Goal: Task Accomplishment & Management: Manage account settings

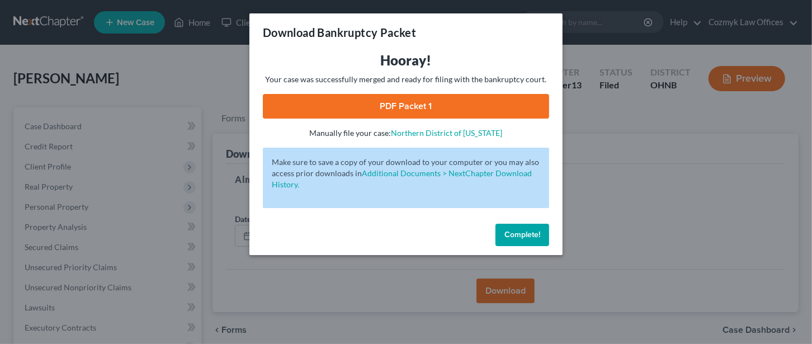
click at [384, 107] on link "PDF Packet 1" at bounding box center [406, 106] width 286 height 25
click at [533, 236] on span "Complete!" at bounding box center [522, 235] width 36 height 10
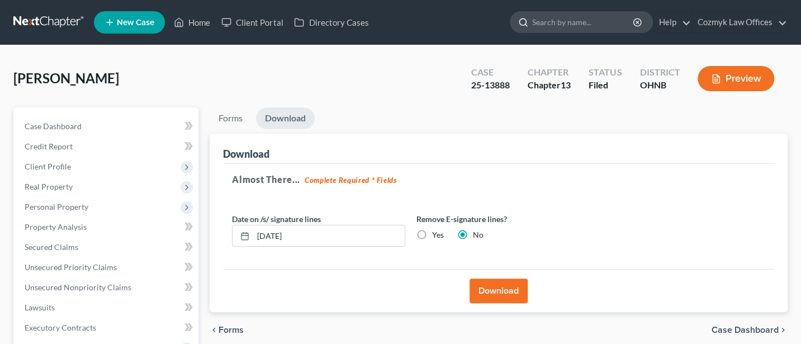
click at [566, 24] on input "search" at bounding box center [583, 22] width 102 height 21
type input "[PERSON_NAME]"
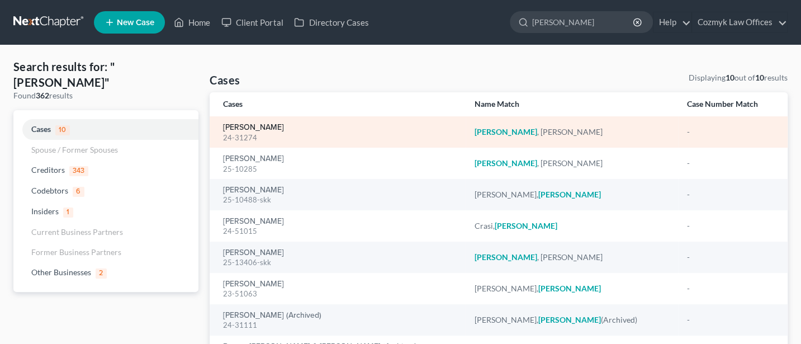
click at [250, 127] on link "[PERSON_NAME]" at bounding box center [253, 128] width 61 height 8
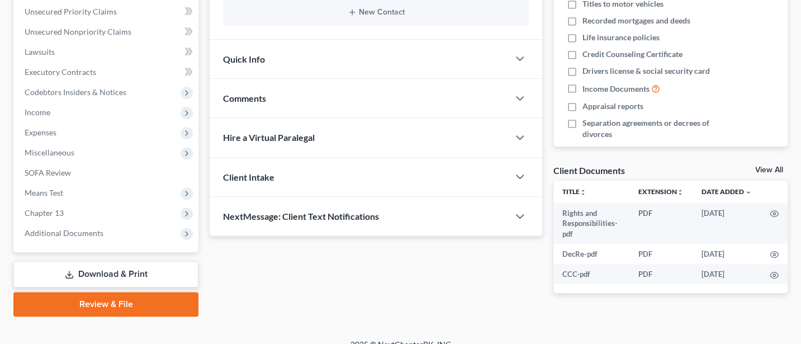
scroll to position [269, 0]
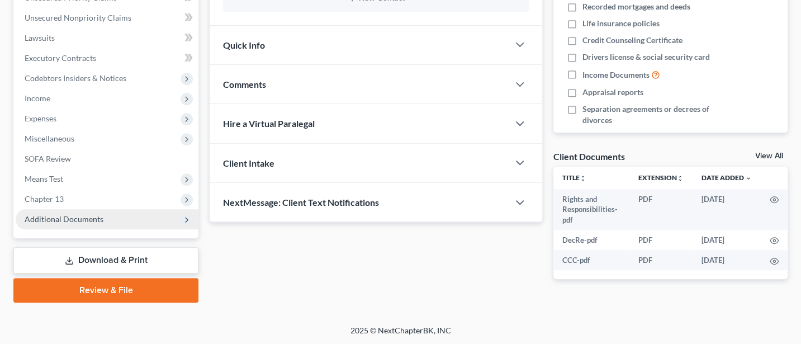
click at [57, 219] on span "Additional Documents" at bounding box center [64, 219] width 79 height 10
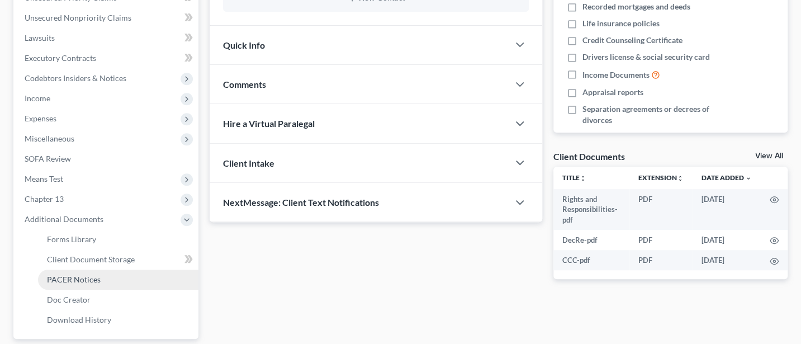
click at [77, 272] on link "PACER Notices" at bounding box center [118, 279] width 160 height 20
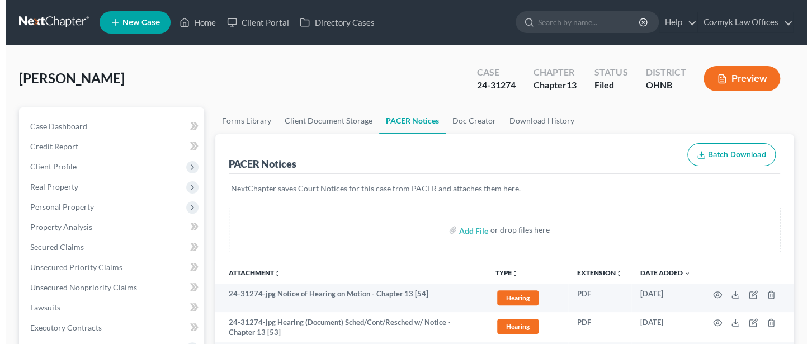
scroll to position [149, 0]
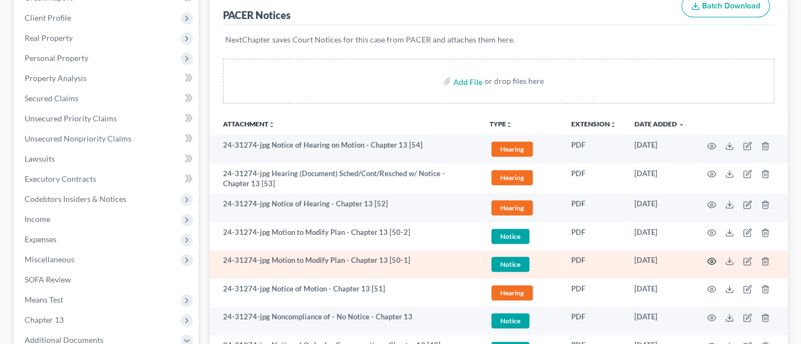
click at [711, 259] on icon "button" at bounding box center [711, 261] width 9 height 9
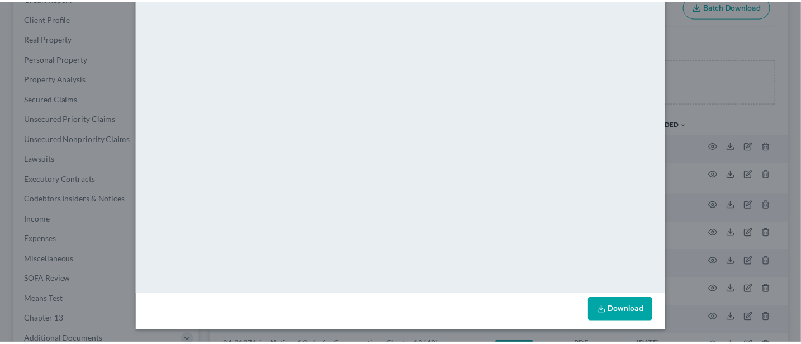
scroll to position [0, 0]
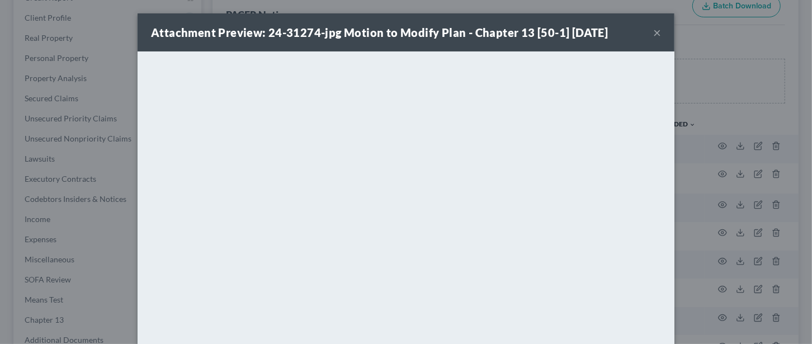
click at [653, 32] on button "×" at bounding box center [657, 32] width 8 height 13
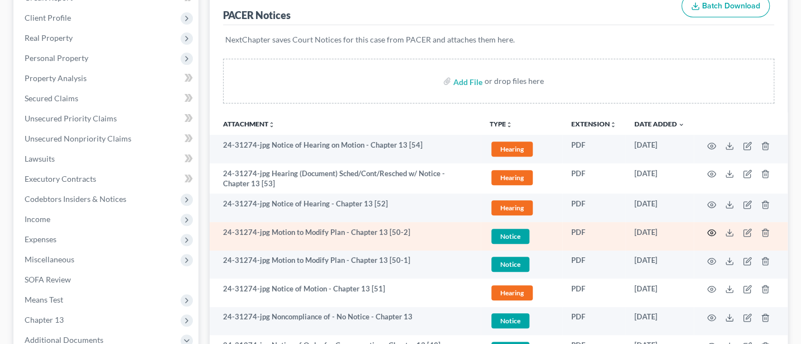
click at [710, 230] on icon "button" at bounding box center [711, 232] width 9 height 9
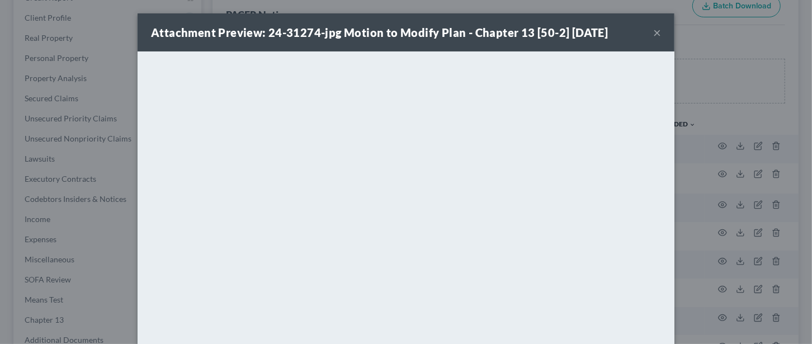
click at [653, 31] on button "×" at bounding box center [657, 32] width 8 height 13
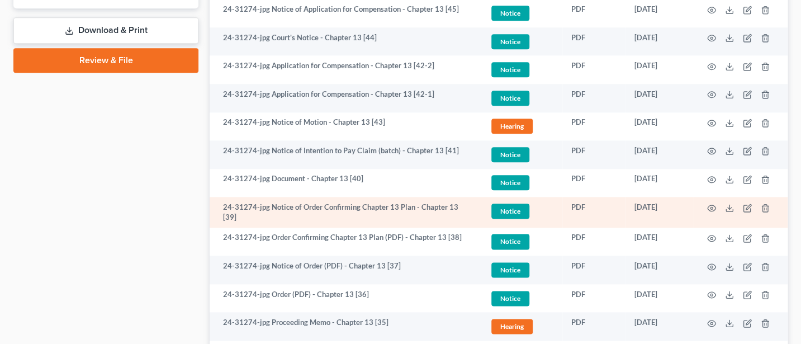
scroll to position [596, 0]
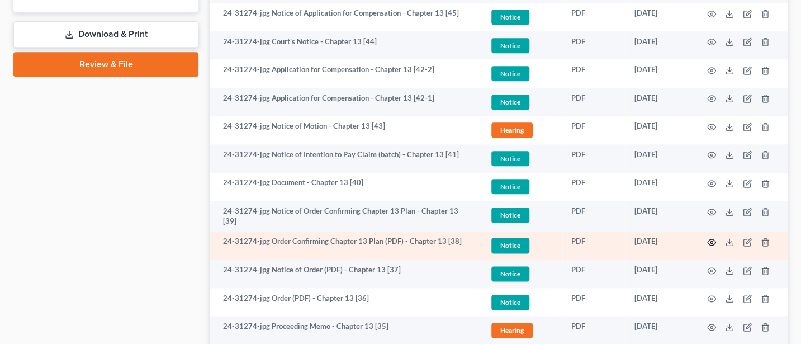
click at [711, 241] on circle "button" at bounding box center [712, 242] width 2 height 2
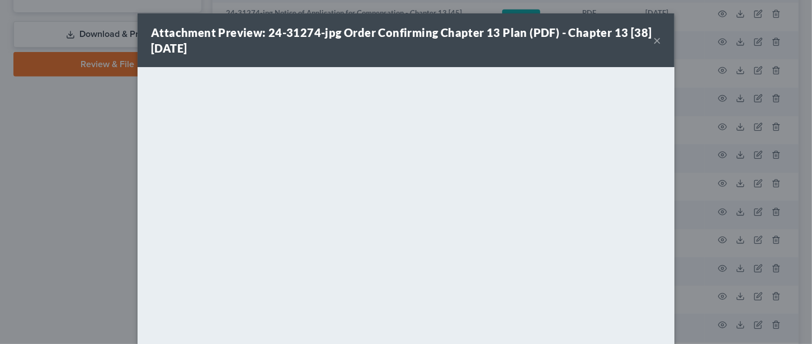
click at [653, 39] on button "×" at bounding box center [657, 40] width 8 height 13
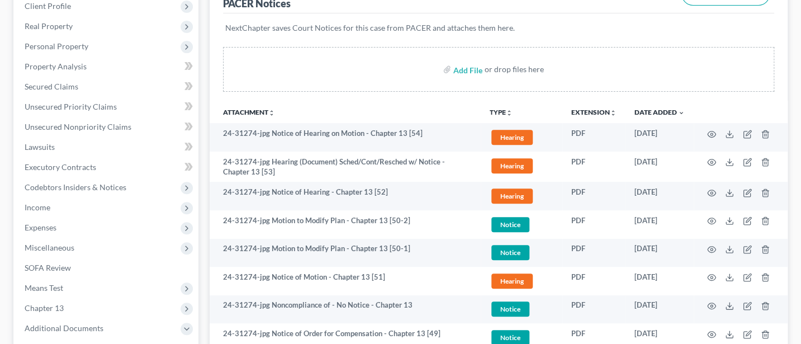
scroll to position [149, 0]
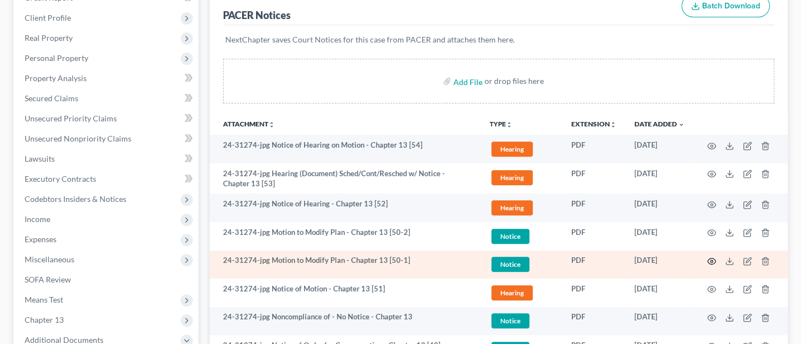
click at [710, 261] on icon "button" at bounding box center [711, 261] width 9 height 9
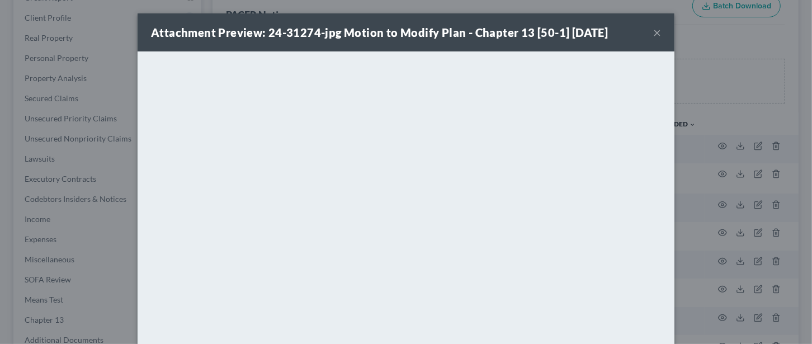
click at [653, 32] on button "×" at bounding box center [657, 32] width 8 height 13
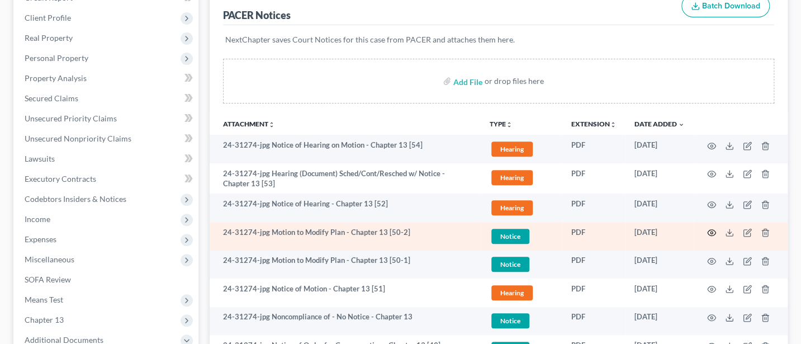
click at [708, 230] on icon "button" at bounding box center [711, 232] width 9 height 9
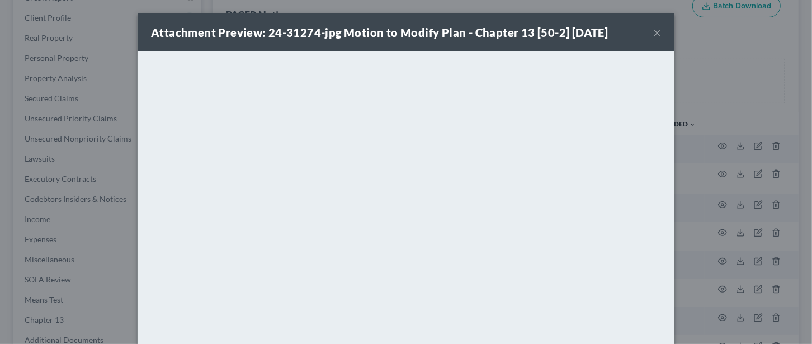
click at [653, 30] on button "×" at bounding box center [657, 32] width 8 height 13
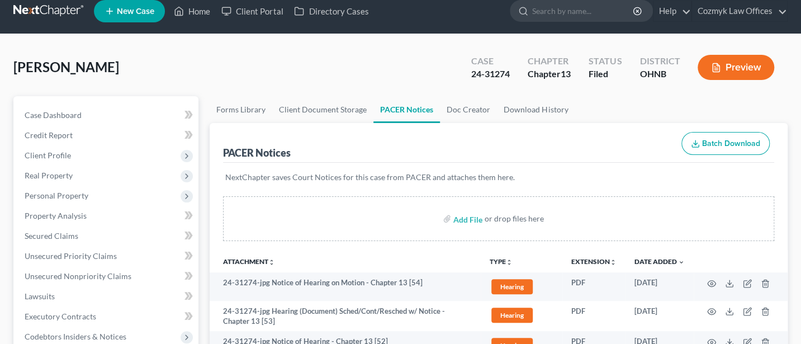
scroll to position [0, 0]
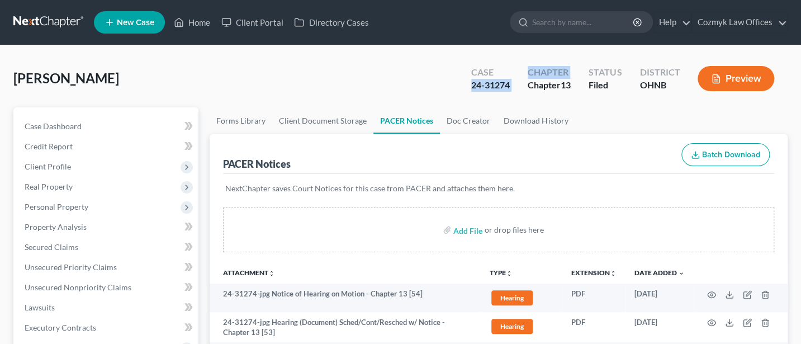
drag, startPoint x: 471, startPoint y: 84, endPoint x: 519, endPoint y: 84, distance: 48.6
click at [519, 84] on div "Case 24-31274 Chapter Chapter 13 Status Filed District [GEOGRAPHIC_DATA] Preview" at bounding box center [624, 79] width 325 height 33
click at [481, 85] on div "24-31274" at bounding box center [490, 85] width 39 height 13
drag, startPoint x: 471, startPoint y: 84, endPoint x: 509, endPoint y: 85, distance: 38.6
click at [509, 85] on div "24-31274" at bounding box center [490, 85] width 39 height 13
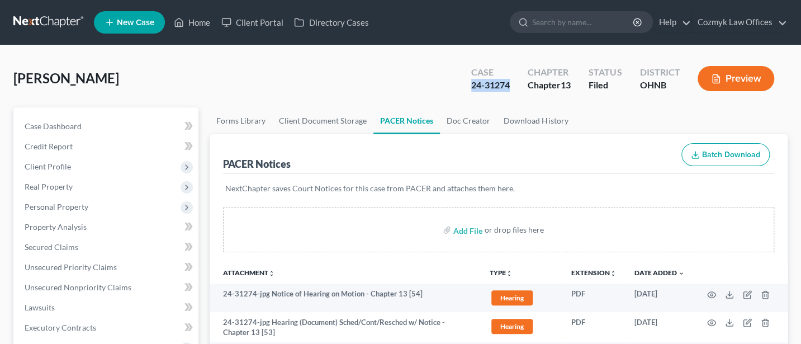
copy div "24-31274"
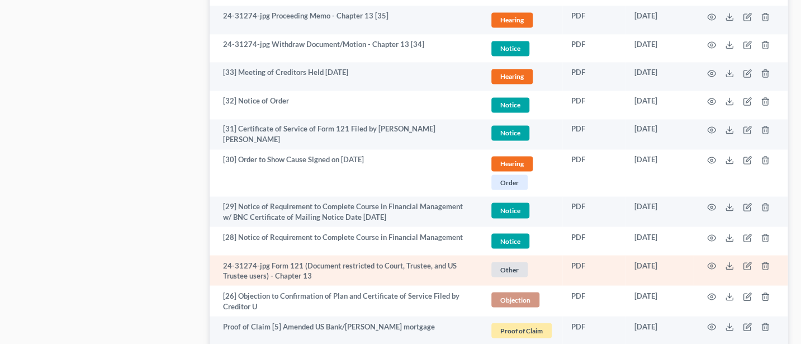
scroll to position [895, 0]
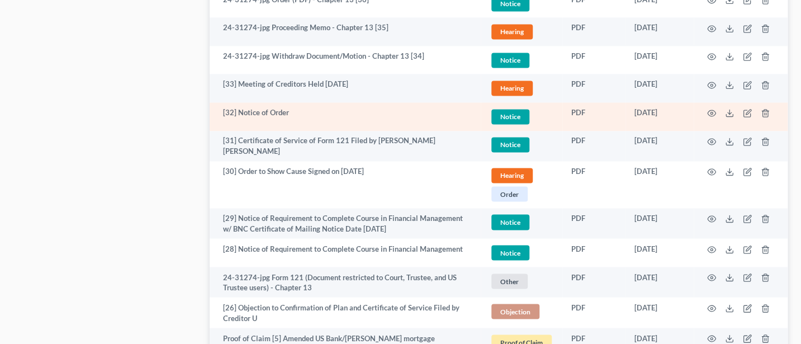
click at [513, 111] on span "Notice" at bounding box center [510, 116] width 38 height 15
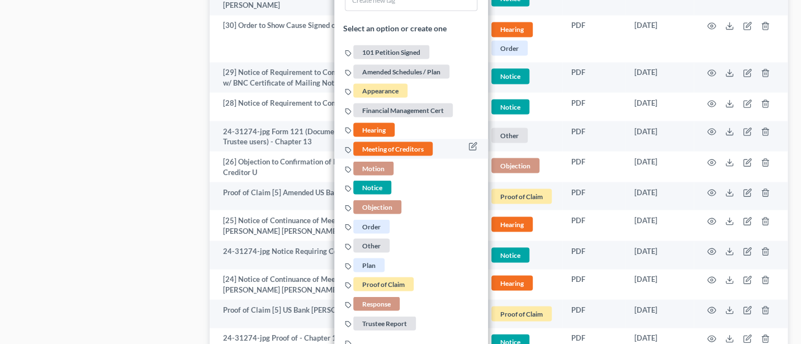
scroll to position [1043, 0]
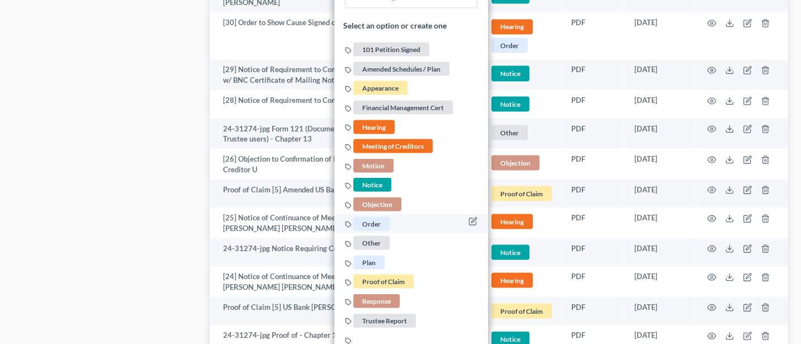
click at [376, 217] on span "Order" at bounding box center [371, 223] width 36 height 14
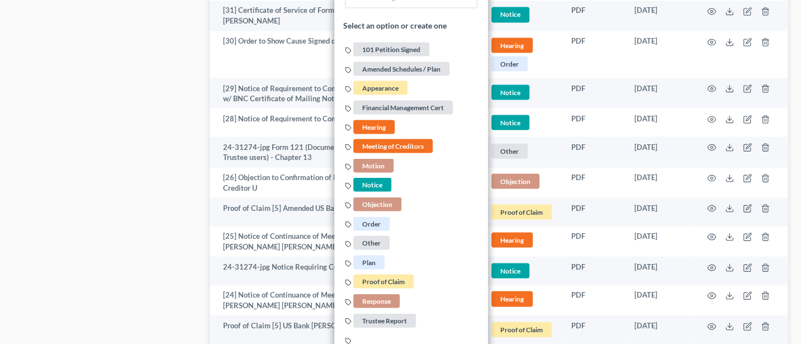
click at [165, 129] on div "Case Dashboard Payments Invoices Payments Payments Credit Report Client Profile" at bounding box center [106, 226] width 196 height 2324
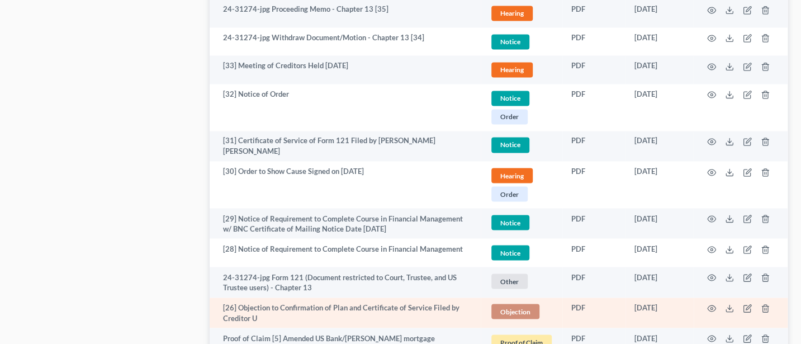
scroll to position [895, 0]
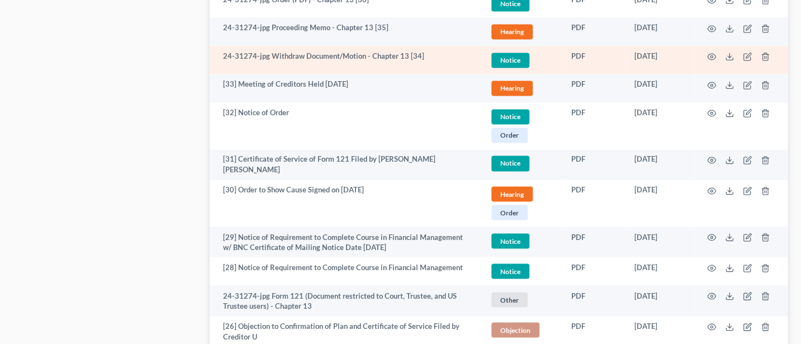
click at [505, 55] on span "Notice" at bounding box center [510, 60] width 38 height 15
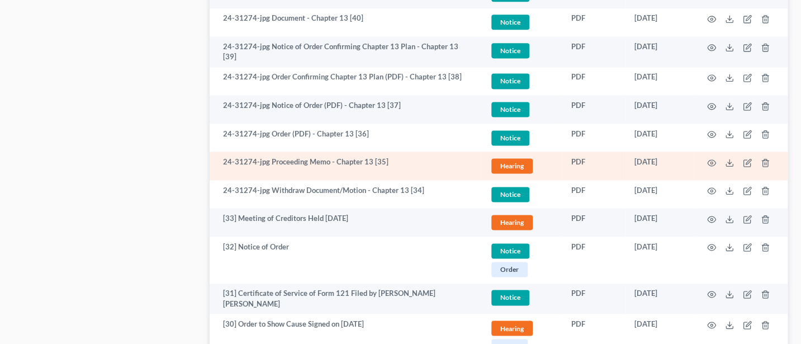
scroll to position [745, 0]
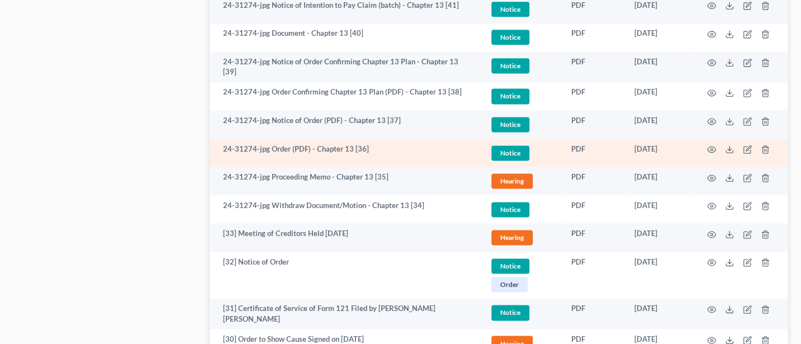
click at [508, 147] on span "Notice" at bounding box center [510, 152] width 38 height 15
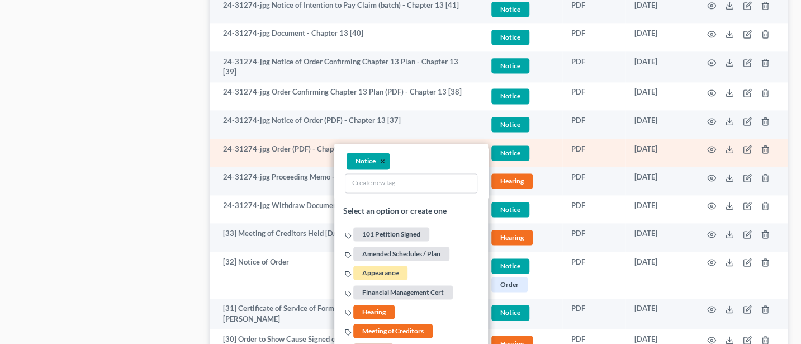
click at [382, 159] on button "×" at bounding box center [382, 161] width 5 height 10
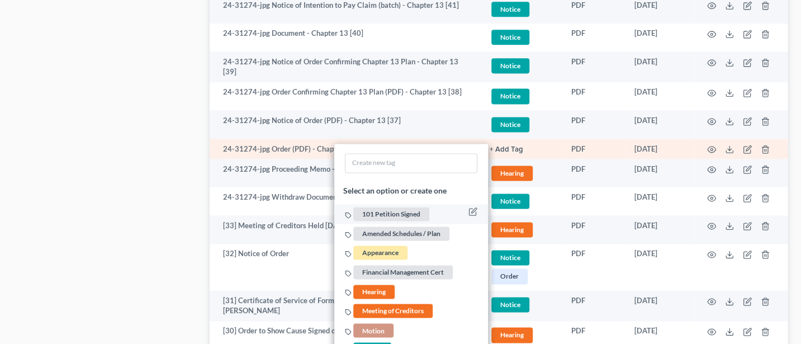
scroll to position [895, 0]
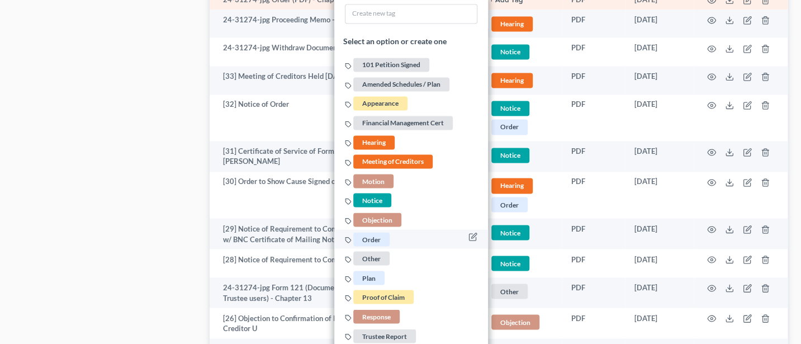
click at [365, 231] on span "Order" at bounding box center [371, 238] width 36 height 14
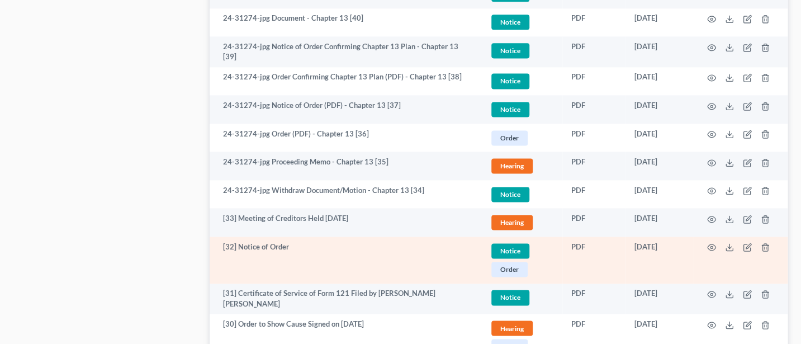
scroll to position [745, 0]
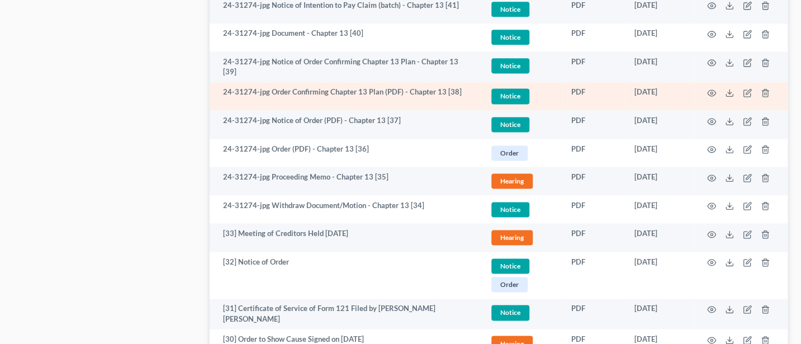
click at [507, 88] on span "Notice" at bounding box center [510, 95] width 38 height 15
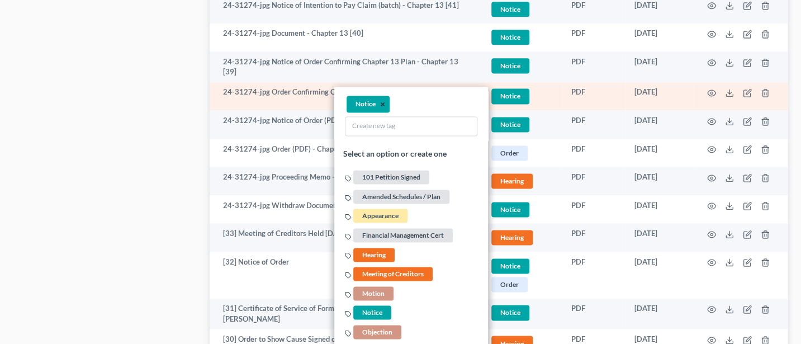
click at [381, 102] on button "×" at bounding box center [382, 105] width 5 height 10
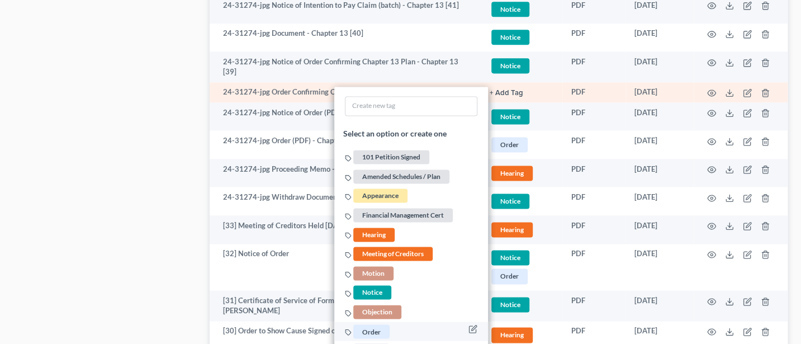
click at [367, 324] on span "Order" at bounding box center [371, 331] width 36 height 14
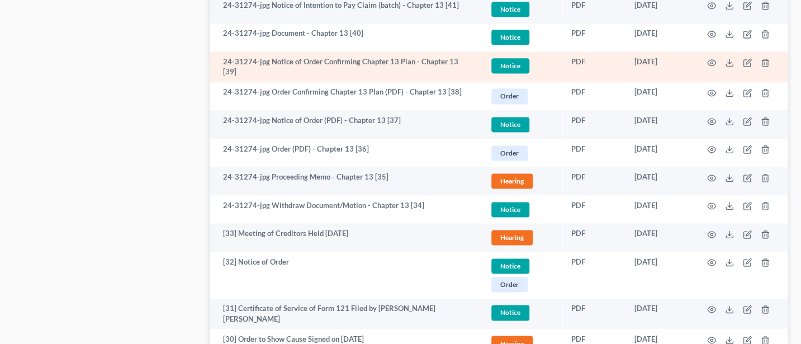
scroll to position [596, 0]
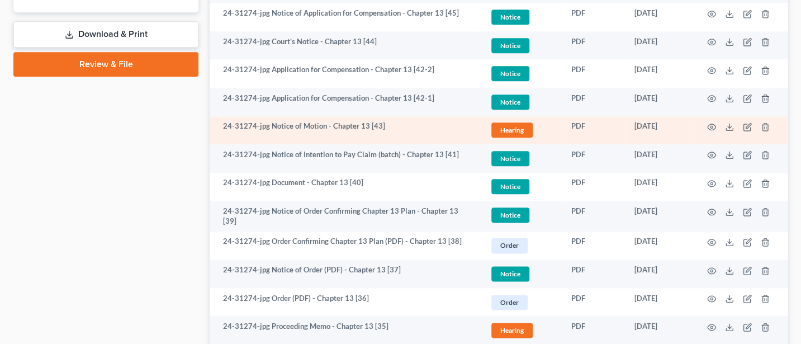
click at [510, 129] on span "Hearing" at bounding box center [511, 129] width 41 height 15
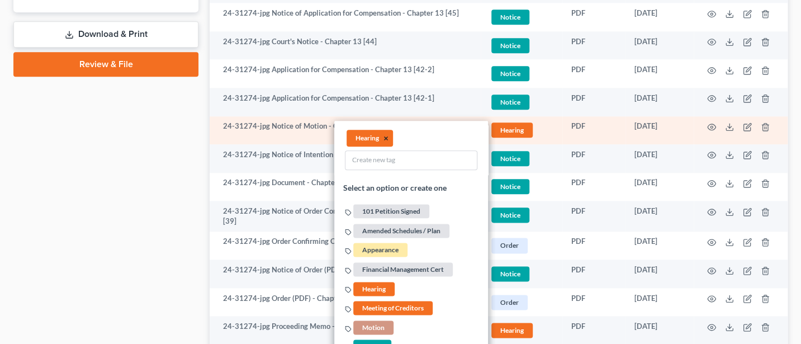
click at [383, 136] on li "Hearing ×" at bounding box center [370, 138] width 46 height 17
click at [377, 340] on span "Notice" at bounding box center [372, 347] width 38 height 14
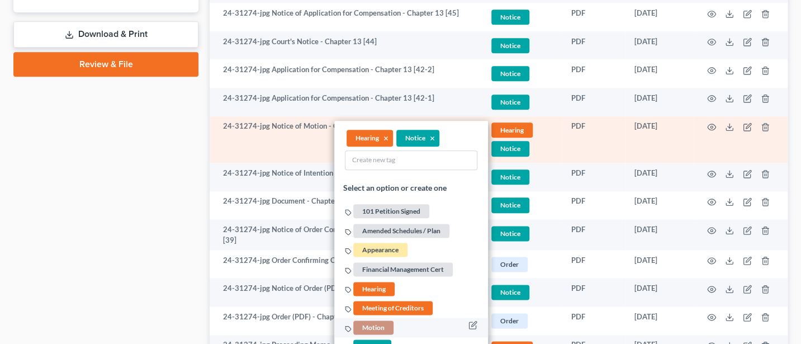
click at [379, 320] on span "Motion" at bounding box center [373, 327] width 40 height 14
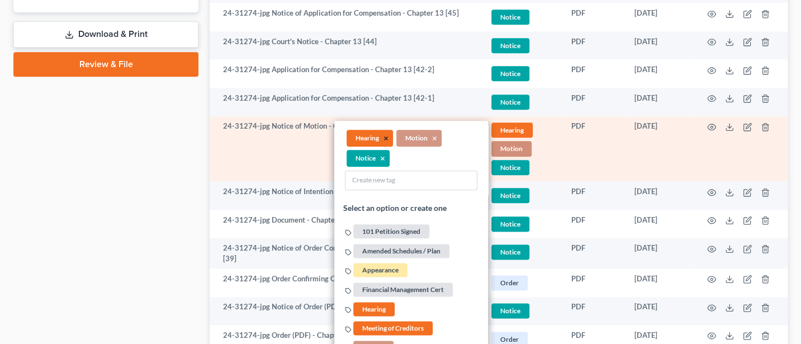
click at [387, 138] on button "×" at bounding box center [386, 139] width 5 height 10
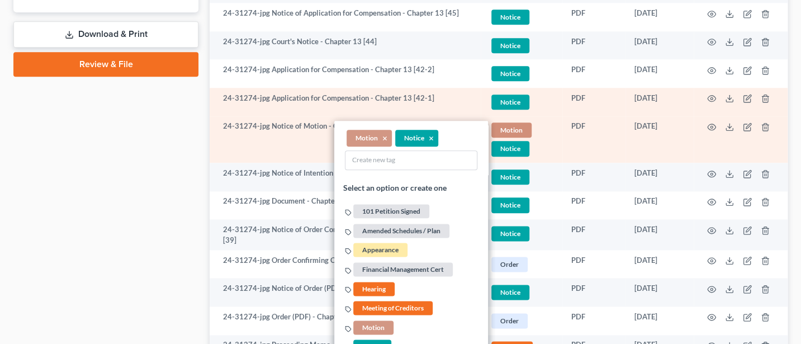
click at [507, 98] on span "Notice" at bounding box center [510, 101] width 38 height 15
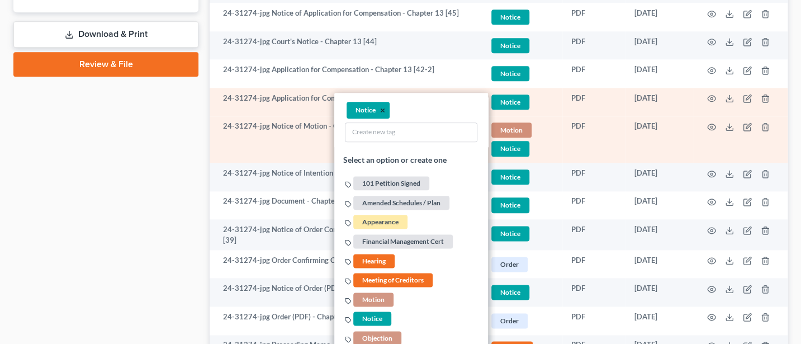
click at [382, 108] on button "×" at bounding box center [382, 110] width 5 height 10
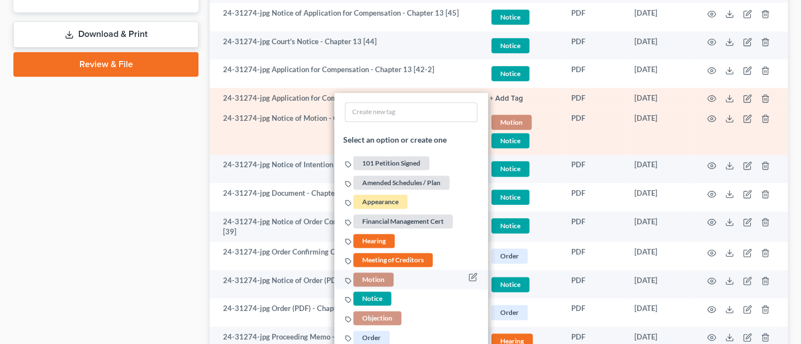
click at [378, 272] on span "Motion" at bounding box center [373, 279] width 40 height 14
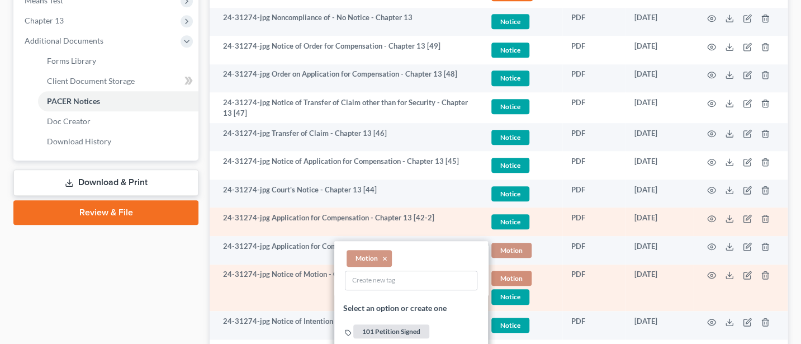
scroll to position [447, 0]
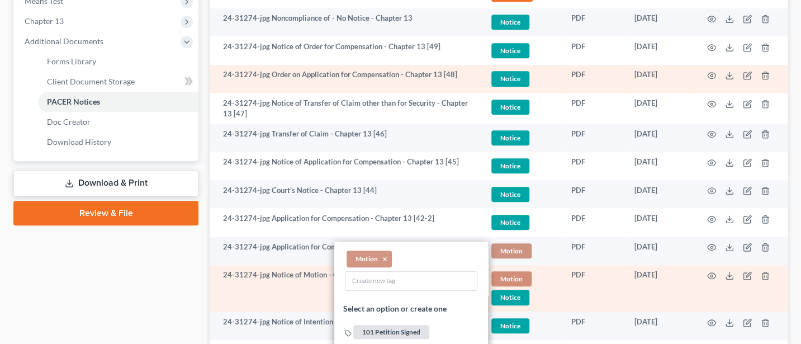
click at [510, 77] on span "Notice" at bounding box center [510, 78] width 38 height 15
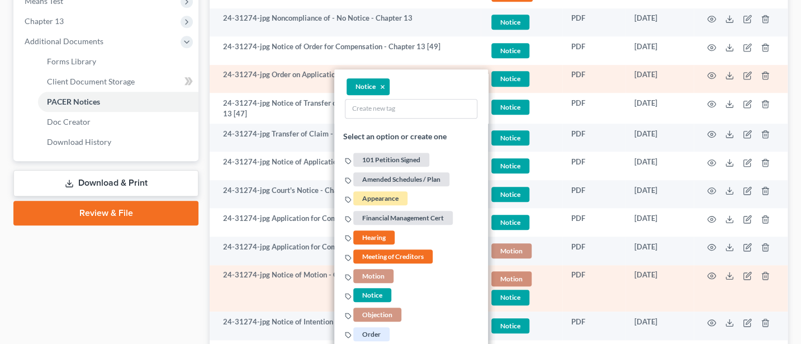
click at [378, 87] on li "Notice ×" at bounding box center [368, 86] width 43 height 17
click at [383, 82] on button "×" at bounding box center [382, 87] width 5 height 10
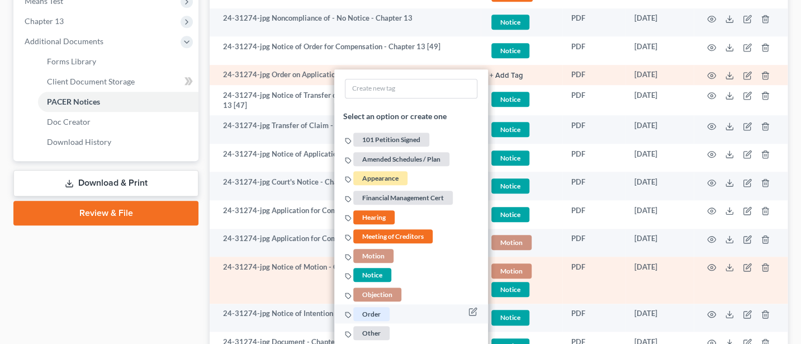
click at [375, 307] on span "Order" at bounding box center [371, 314] width 36 height 14
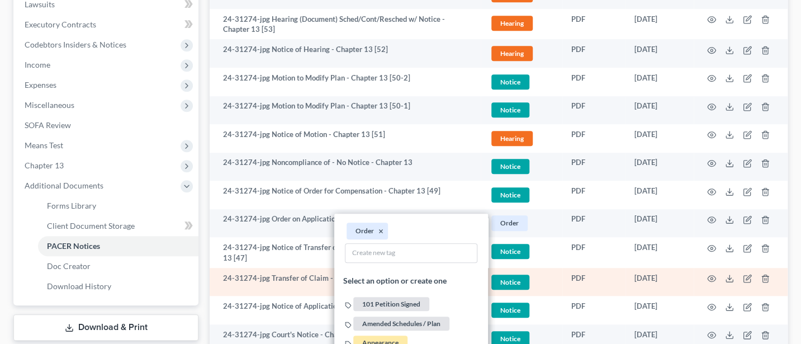
scroll to position [298, 0]
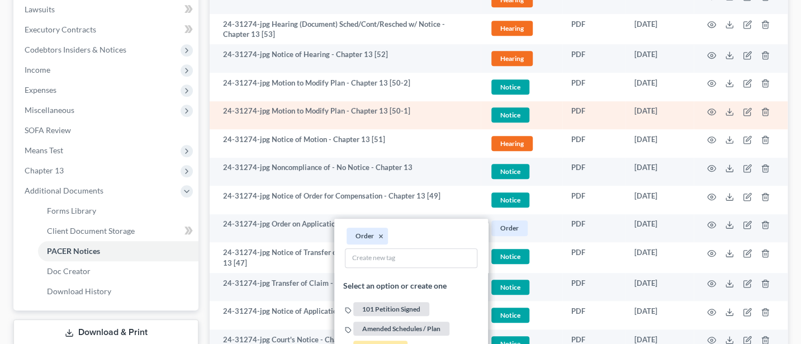
click at [508, 113] on span "Notice" at bounding box center [510, 114] width 38 height 15
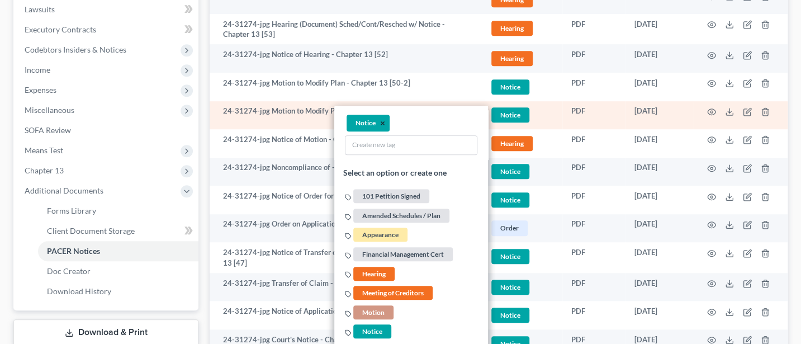
click at [384, 121] on button "×" at bounding box center [382, 124] width 5 height 10
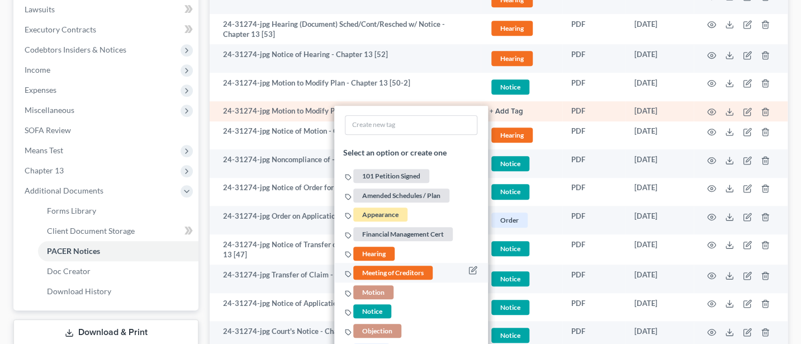
click at [378, 285] on span "Motion" at bounding box center [373, 292] width 40 height 14
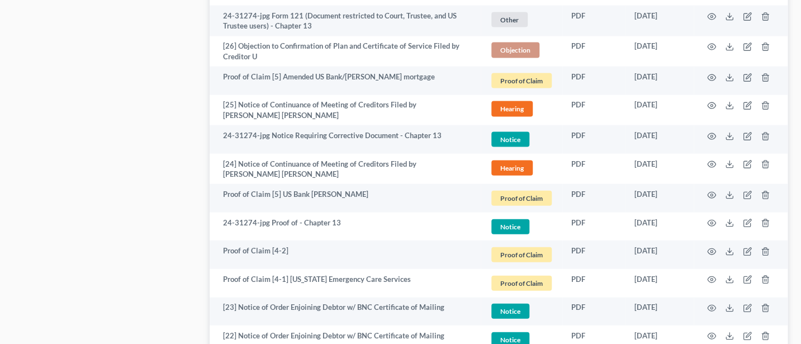
scroll to position [1341, 0]
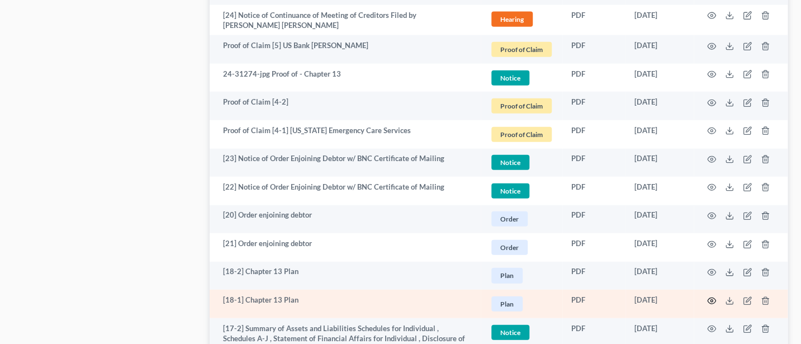
click at [709, 297] on icon "button" at bounding box center [712, 300] width 8 height 6
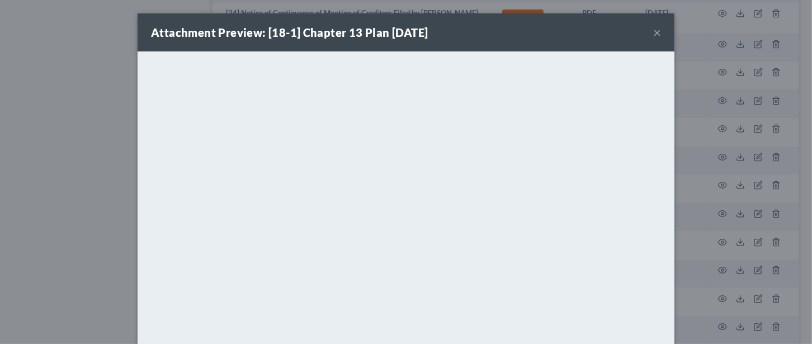
click at [653, 31] on button "×" at bounding box center [657, 32] width 8 height 13
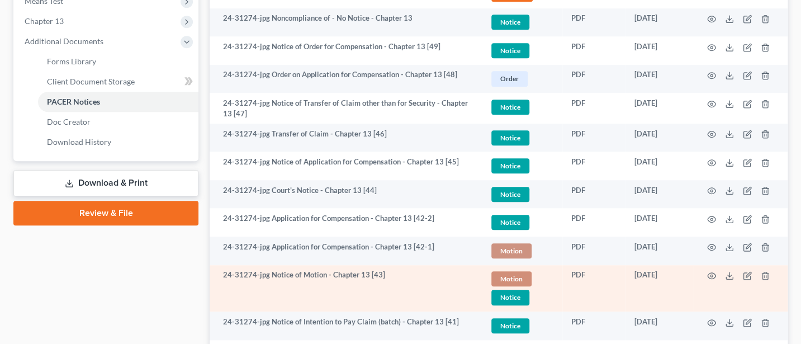
scroll to position [298, 0]
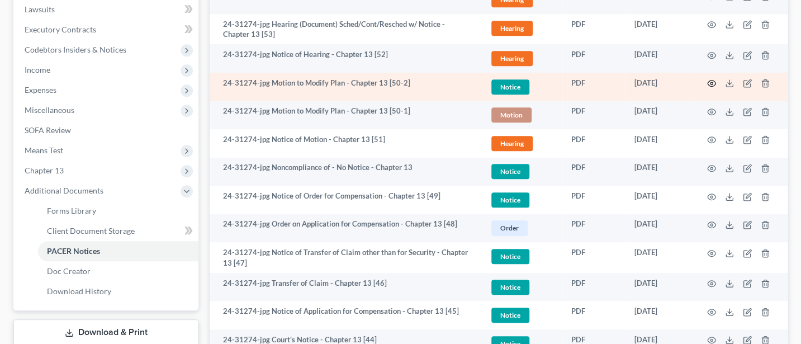
click at [712, 82] on circle "button" at bounding box center [712, 83] width 2 height 2
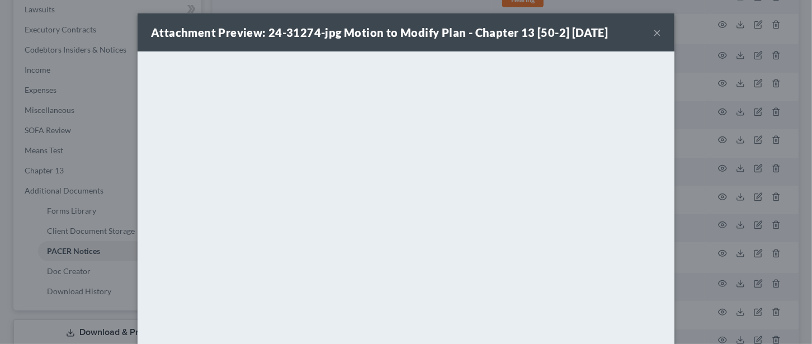
click at [653, 29] on button "×" at bounding box center [657, 32] width 8 height 13
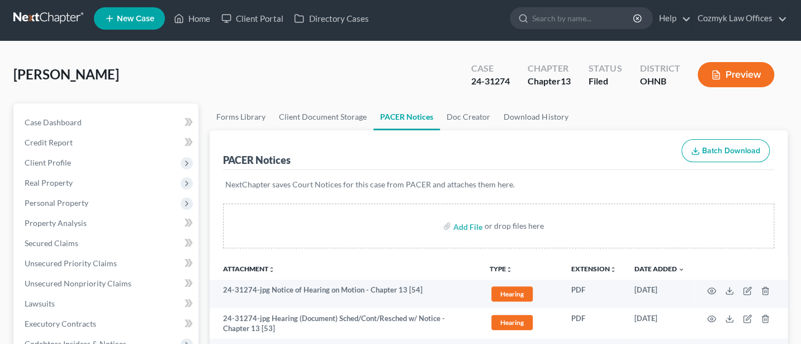
scroll to position [0, 0]
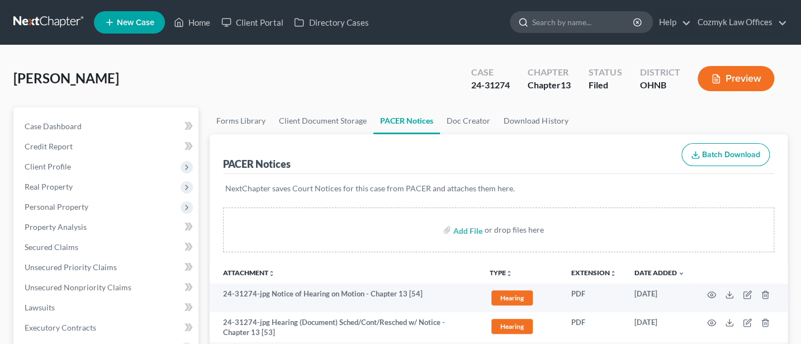
click at [564, 20] on input "search" at bounding box center [583, 22] width 102 height 21
type input "[PERSON_NAME]"
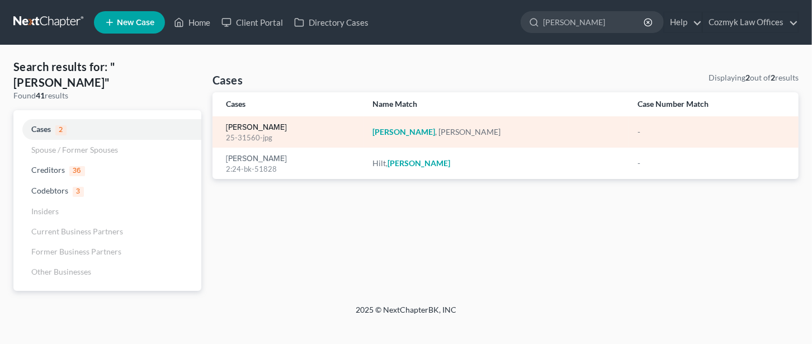
click at [249, 127] on link "[PERSON_NAME]" at bounding box center [256, 128] width 61 height 8
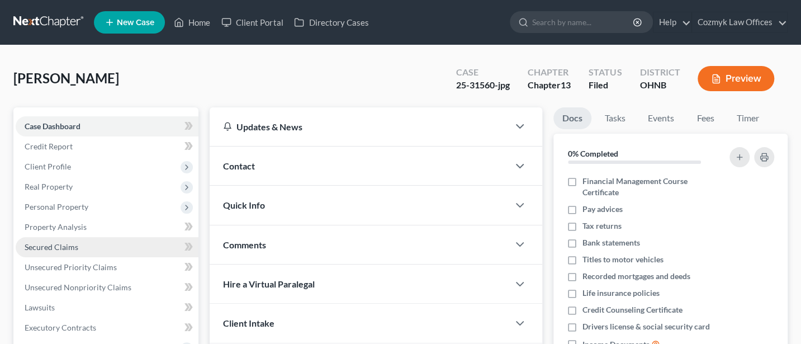
click at [59, 249] on span "Secured Claims" at bounding box center [52, 247] width 54 height 10
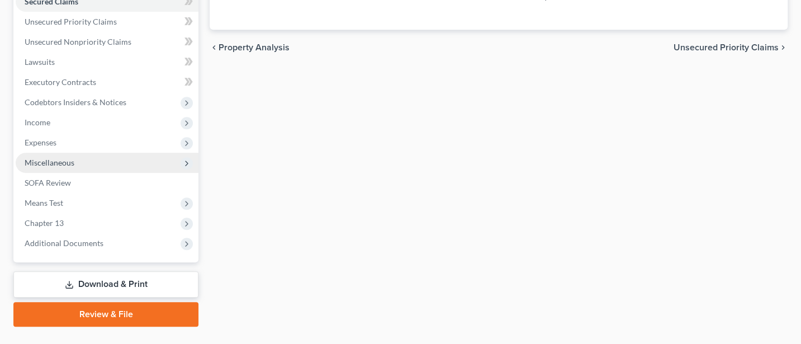
scroll to position [269, 0]
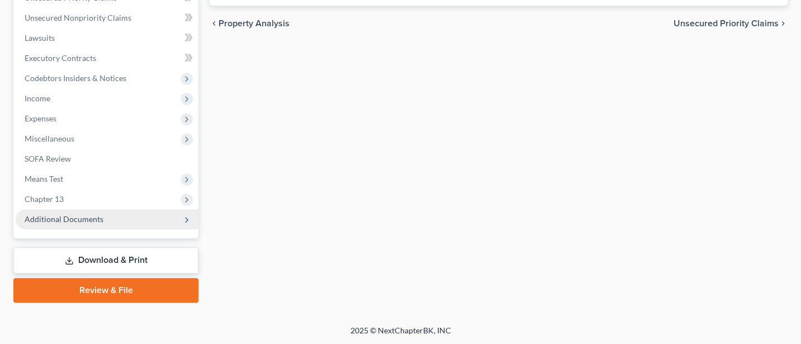
click at [73, 216] on span "Additional Documents" at bounding box center [64, 219] width 79 height 10
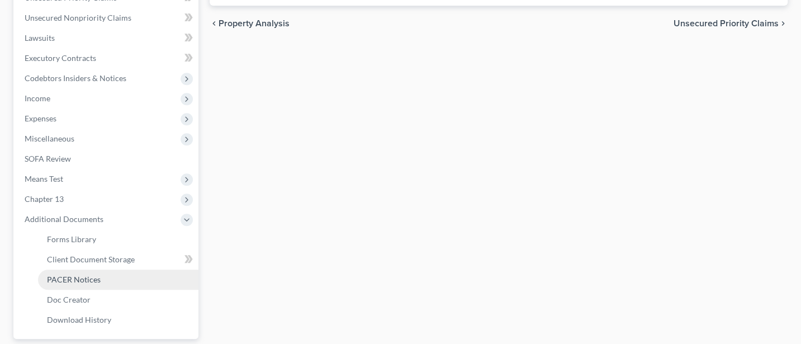
click at [67, 278] on span "PACER Notices" at bounding box center [74, 280] width 54 height 10
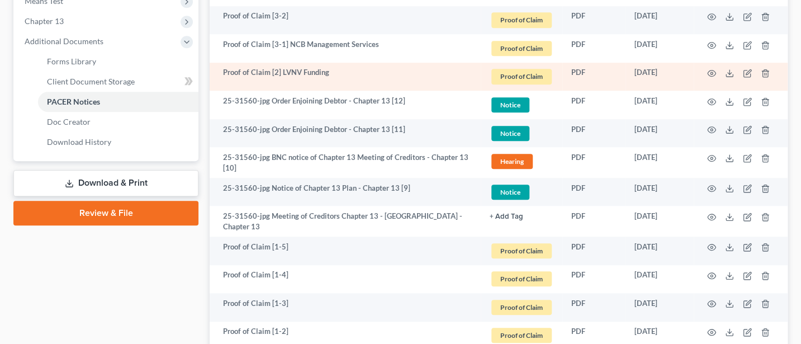
scroll to position [596, 0]
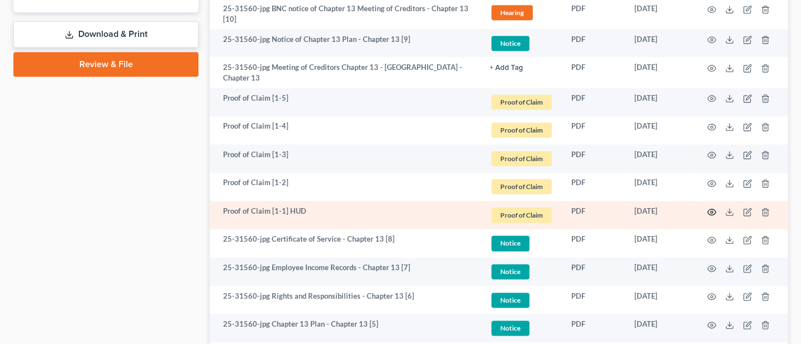
click at [712, 207] on icon "button" at bounding box center [711, 211] width 9 height 9
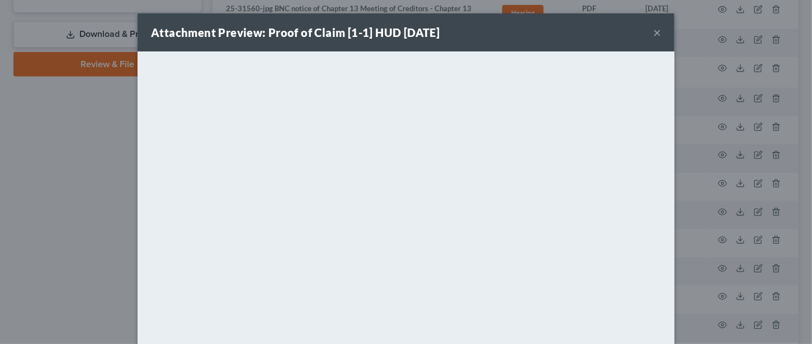
click at [653, 27] on button "×" at bounding box center [657, 32] width 8 height 13
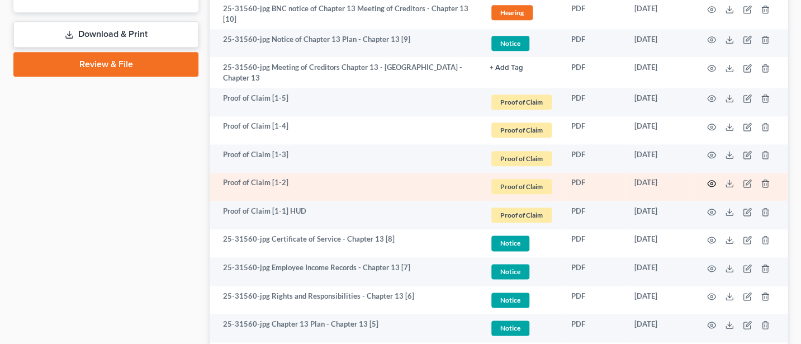
click at [713, 179] on icon "button" at bounding box center [711, 183] width 9 height 9
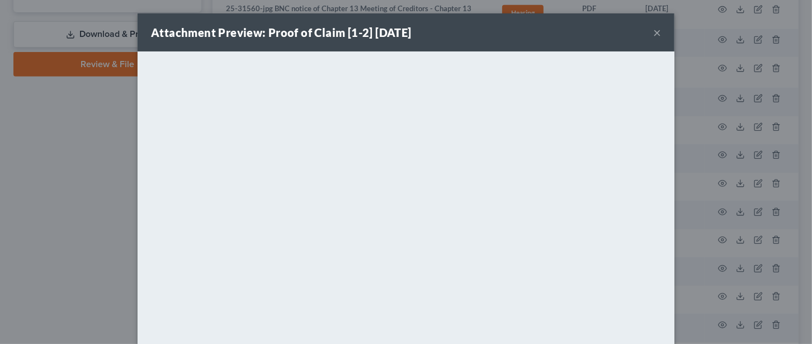
click at [653, 31] on button "×" at bounding box center [657, 32] width 8 height 13
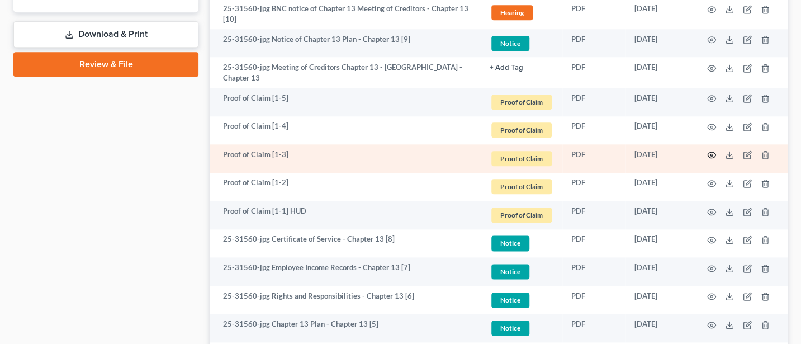
click at [710, 150] on icon "button" at bounding box center [711, 154] width 9 height 9
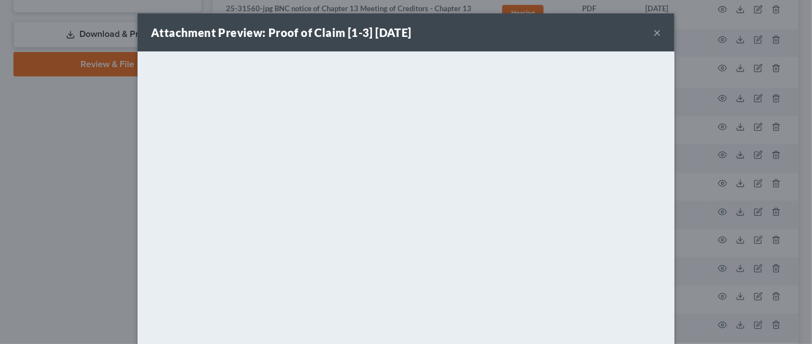
click at [653, 31] on button "×" at bounding box center [657, 32] width 8 height 13
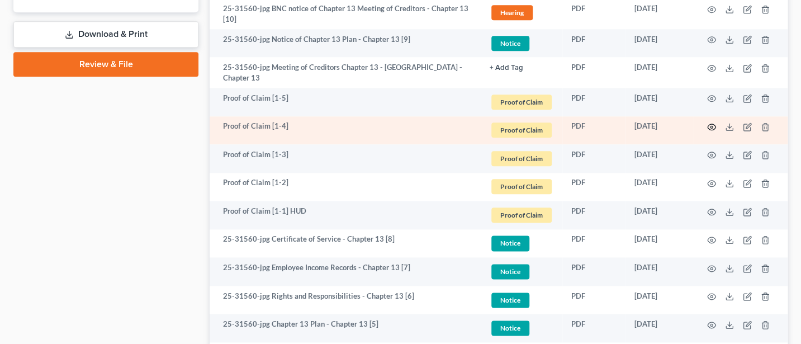
click at [710, 122] on icon "button" at bounding box center [711, 126] width 9 height 9
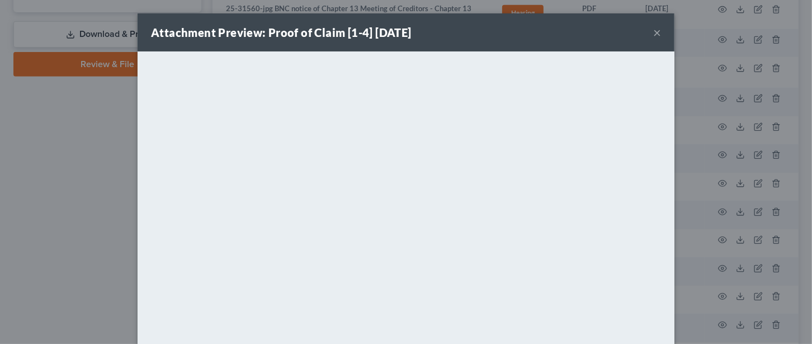
click at [653, 30] on button "×" at bounding box center [657, 32] width 8 height 13
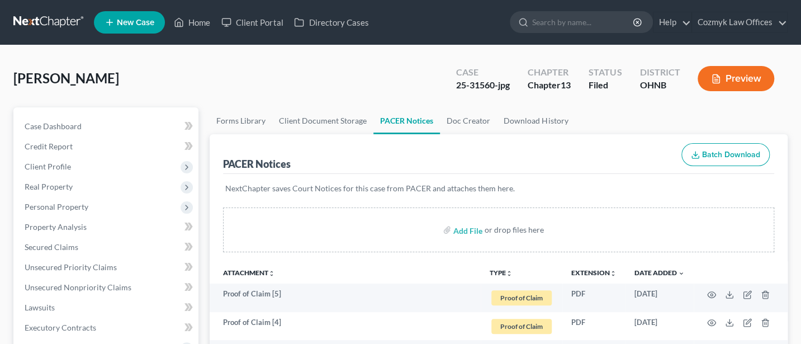
scroll to position [149, 0]
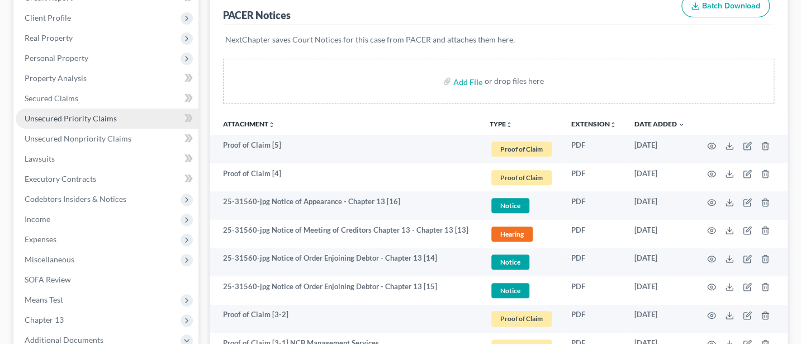
click at [57, 117] on span "Unsecured Priority Claims" at bounding box center [71, 118] width 92 height 10
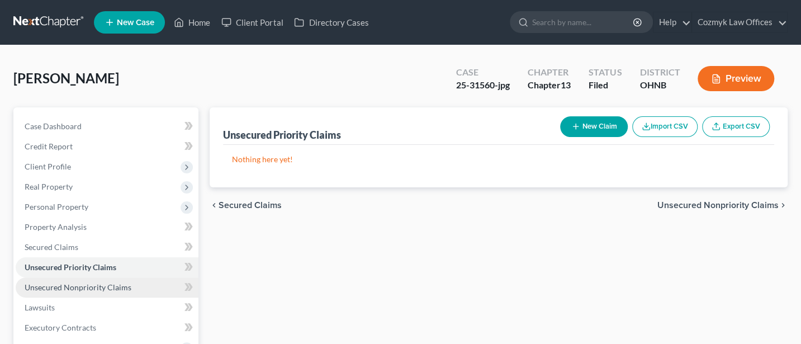
click at [82, 286] on span "Unsecured Nonpriority Claims" at bounding box center [78, 287] width 107 height 10
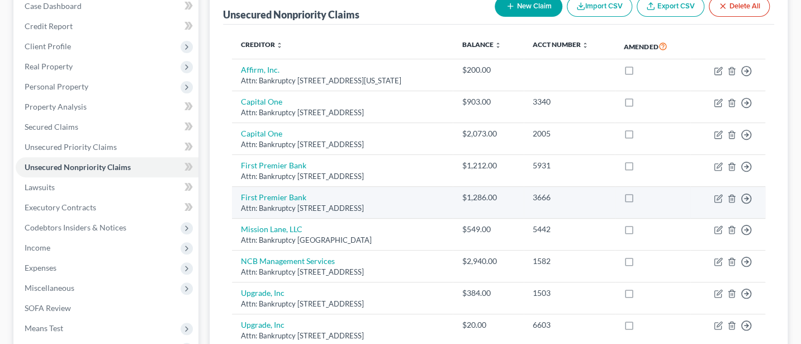
scroll to position [269, 0]
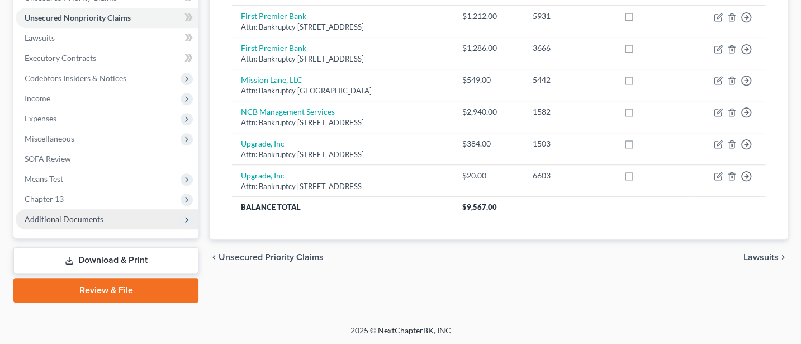
click at [71, 210] on span "Additional Documents" at bounding box center [107, 219] width 183 height 20
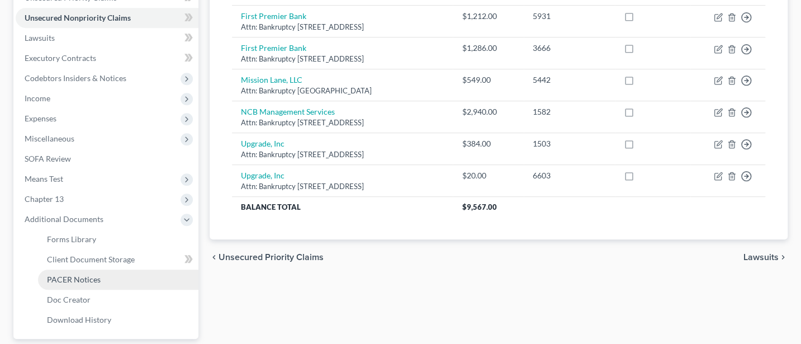
click at [75, 279] on span "PACER Notices" at bounding box center [74, 280] width 54 height 10
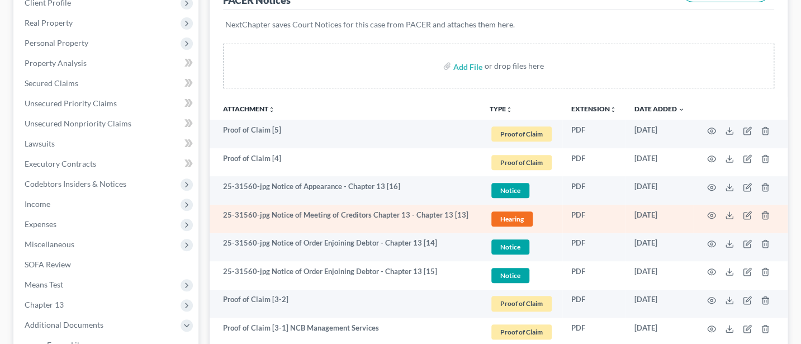
scroll to position [149, 0]
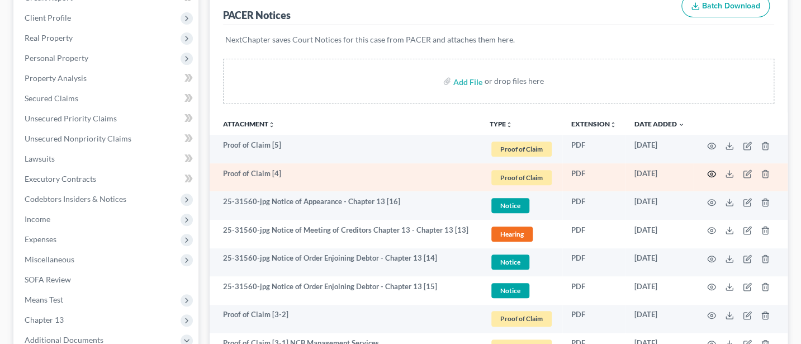
click at [712, 171] on icon "button" at bounding box center [711, 173] width 9 height 9
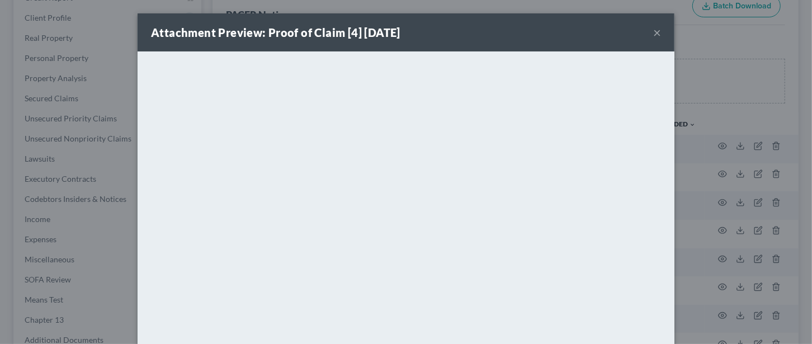
click at [653, 30] on button "×" at bounding box center [657, 32] width 8 height 13
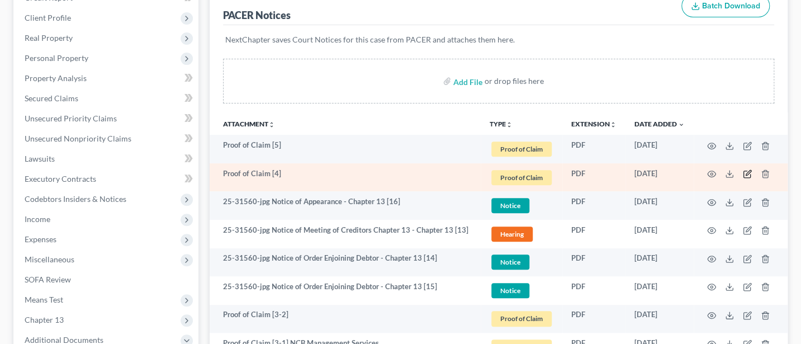
click at [748, 170] on icon "button" at bounding box center [747, 173] width 9 height 9
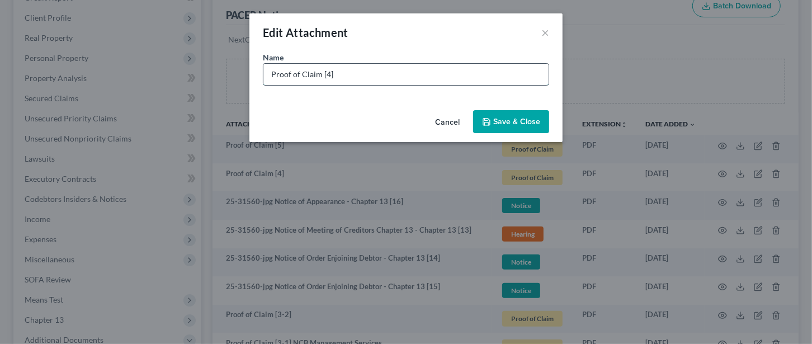
click at [411, 78] on input "Proof of Claim [4]" at bounding box center [405, 74] width 285 height 21
type input "Proof of Claim [4] Premier Bank / Jefferson Capital"
click at [523, 126] on button "Save & Close" at bounding box center [511, 121] width 76 height 23
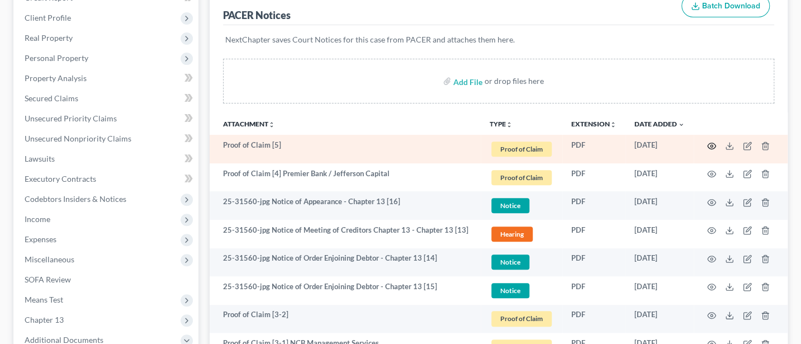
click at [708, 144] on icon "button" at bounding box center [711, 145] width 9 height 9
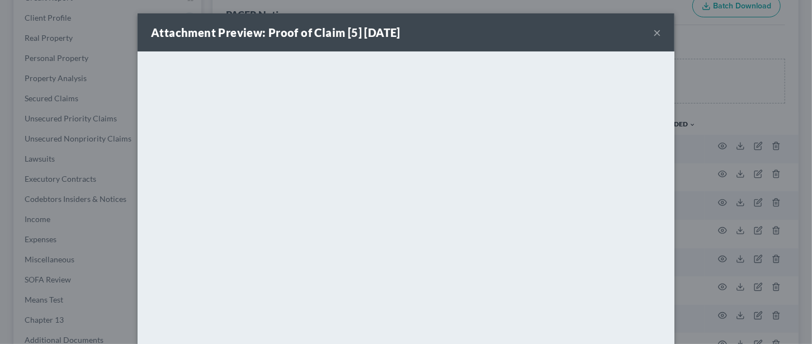
click at [653, 35] on button "×" at bounding box center [657, 32] width 8 height 13
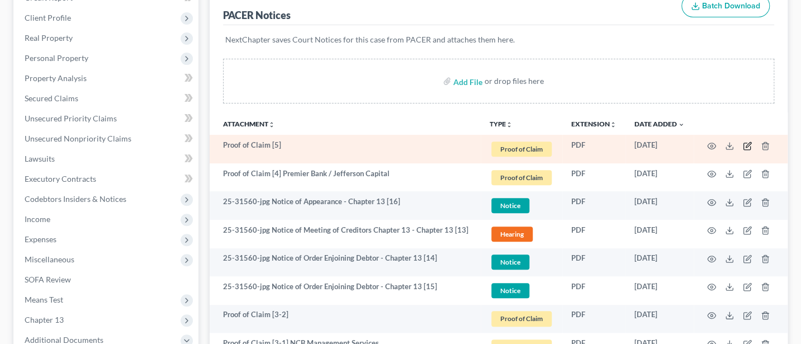
click at [746, 143] on icon "button" at bounding box center [747, 145] width 9 height 9
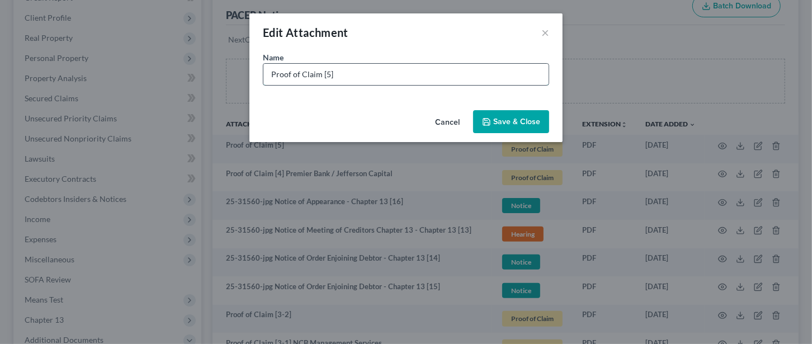
click at [346, 74] on input "Proof of Claim [5]" at bounding box center [405, 74] width 285 height 21
type input "Proof of Claim [5] Premier Bank / Jefferson Capital"
click at [517, 117] on span "Save & Close" at bounding box center [516, 122] width 47 height 10
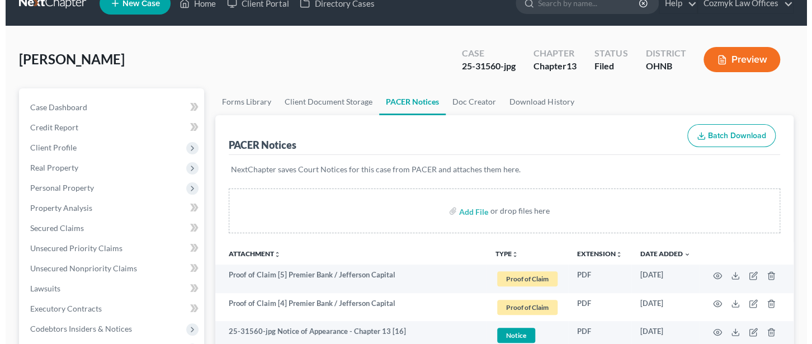
scroll to position [0, 0]
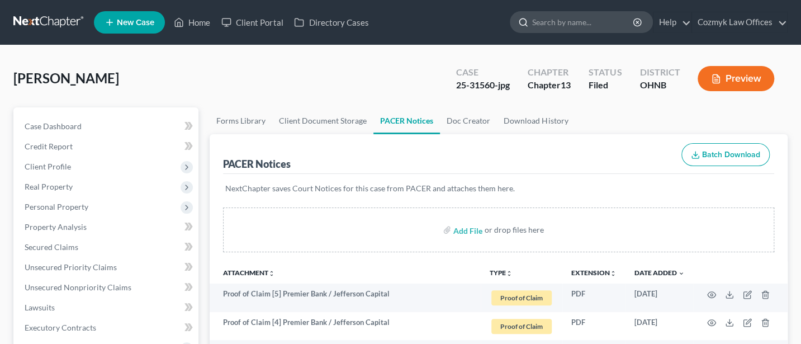
click at [572, 21] on input "search" at bounding box center [583, 22] width 102 height 21
type input "[PERSON_NAME]"
